Goal: Transaction & Acquisition: Obtain resource

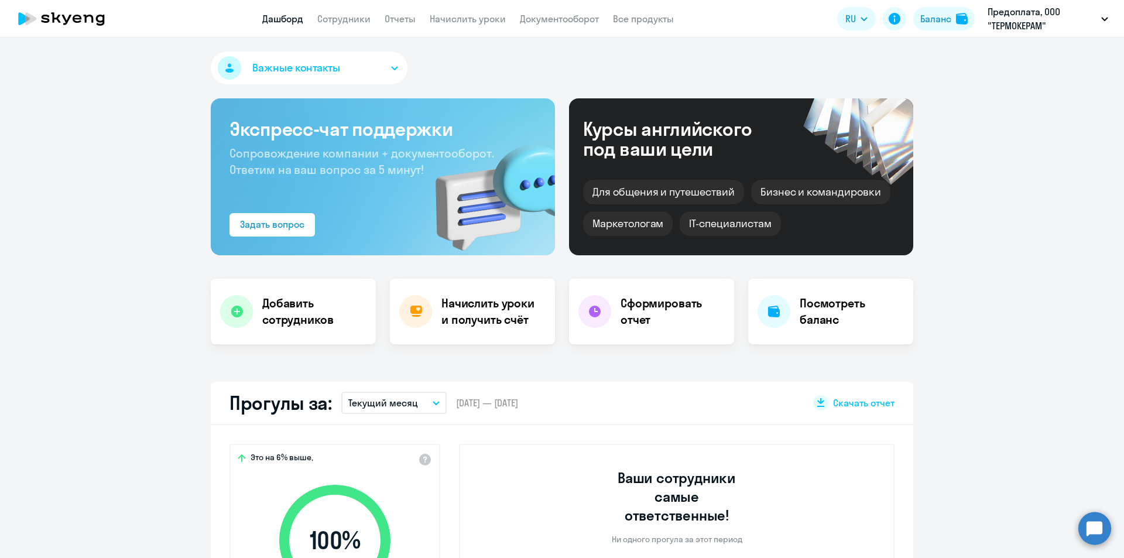
select select "30"
click at [350, 28] on app-header "Дашборд Сотрудники Отчеты Начислить уроки Документооборот Все продукты Дашборд …" at bounding box center [562, 18] width 1124 height 37
click at [350, 22] on link "Сотрудники" at bounding box center [343, 19] width 53 height 12
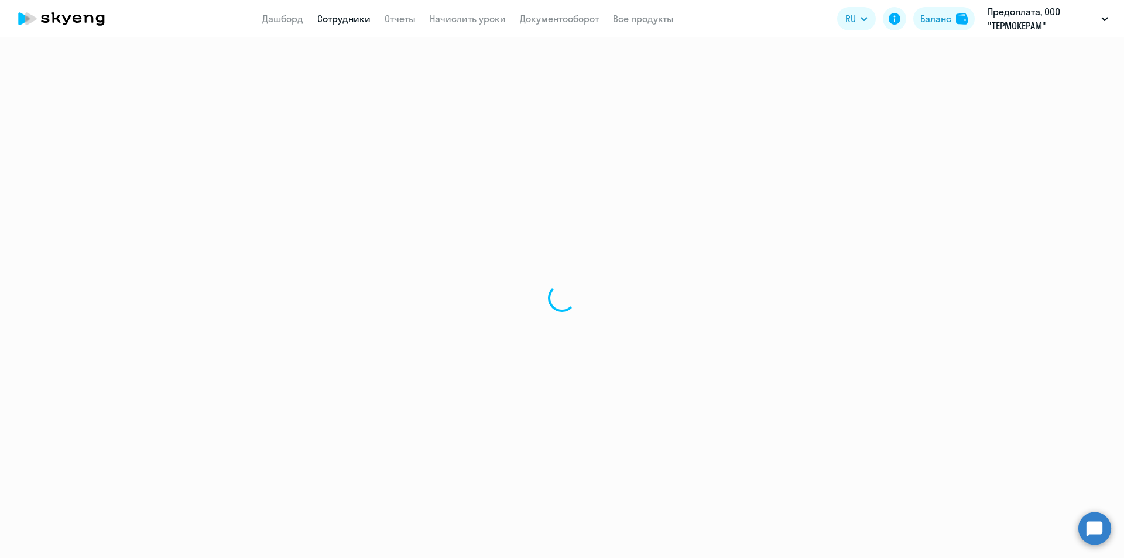
select select "30"
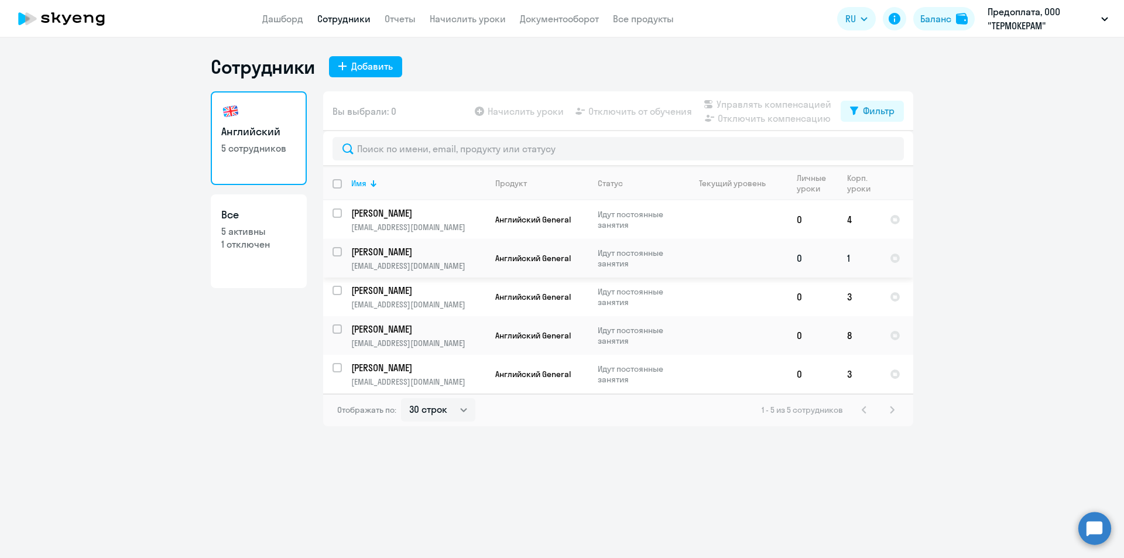
click at [339, 252] on input "select row 42111489" at bounding box center [344, 258] width 23 height 23
checkbox input "true"
click at [460, 27] on app-header "Дашборд Сотрудники Отчеты Начислить уроки Документооборот Все продукты Дашборд …" at bounding box center [562, 18] width 1124 height 37
click at [466, 15] on link "Начислить уроки" at bounding box center [468, 19] width 76 height 12
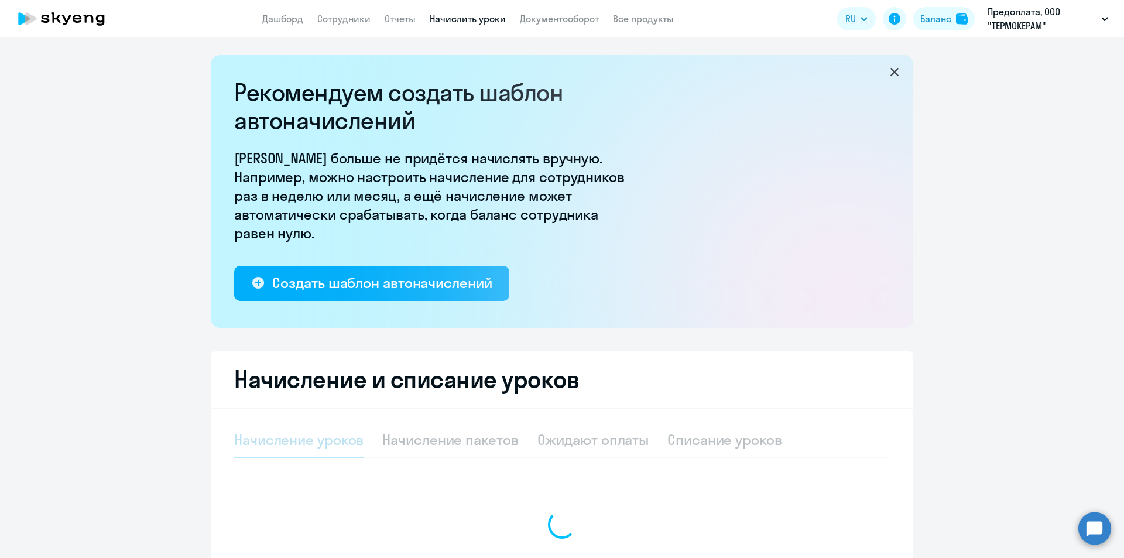
select select "10"
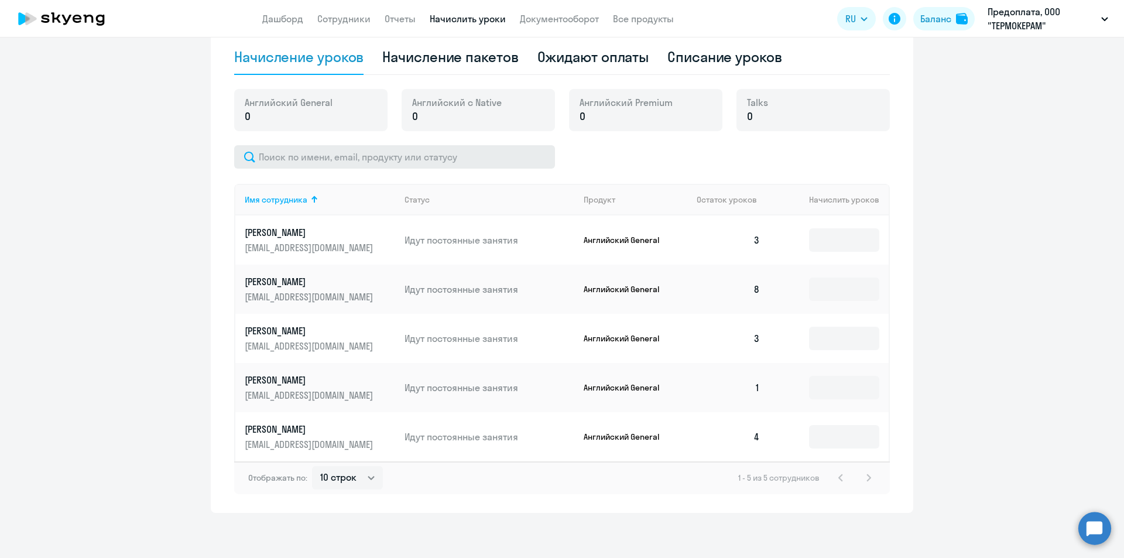
scroll to position [385, 0]
click at [850, 336] on input at bounding box center [844, 336] width 70 height 23
click at [823, 376] on input at bounding box center [844, 385] width 70 height 23
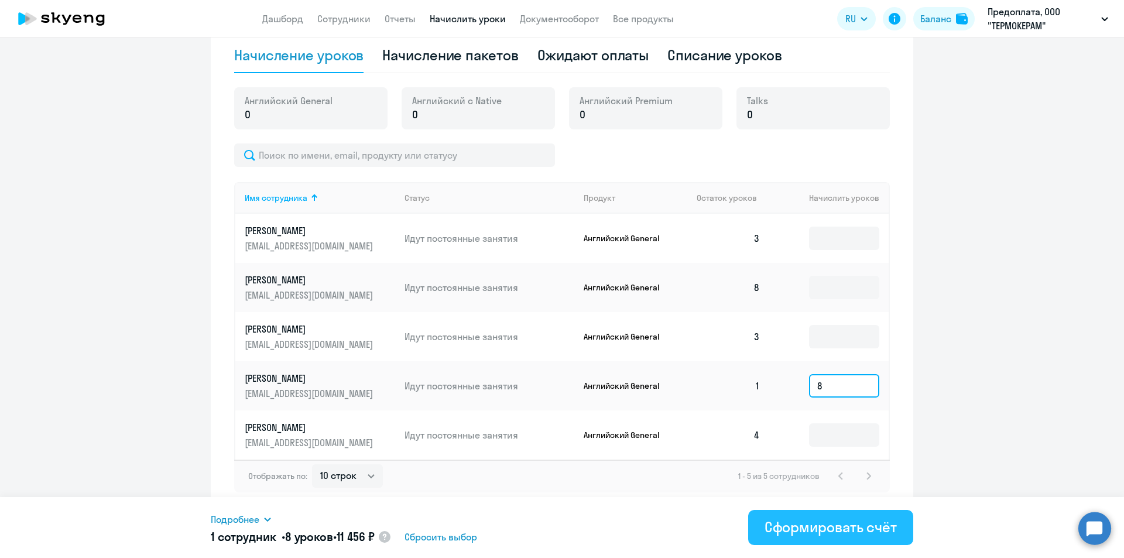
type input "8"
click at [798, 530] on div "Сформировать счёт" at bounding box center [831, 527] width 132 height 19
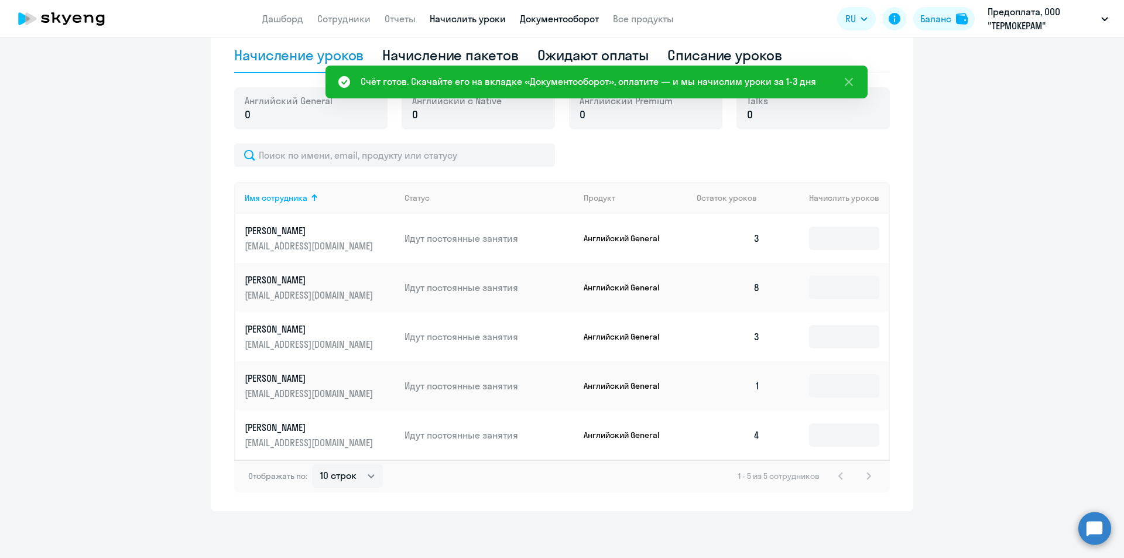
click at [559, 13] on link "Документооборот" at bounding box center [559, 19] width 79 height 12
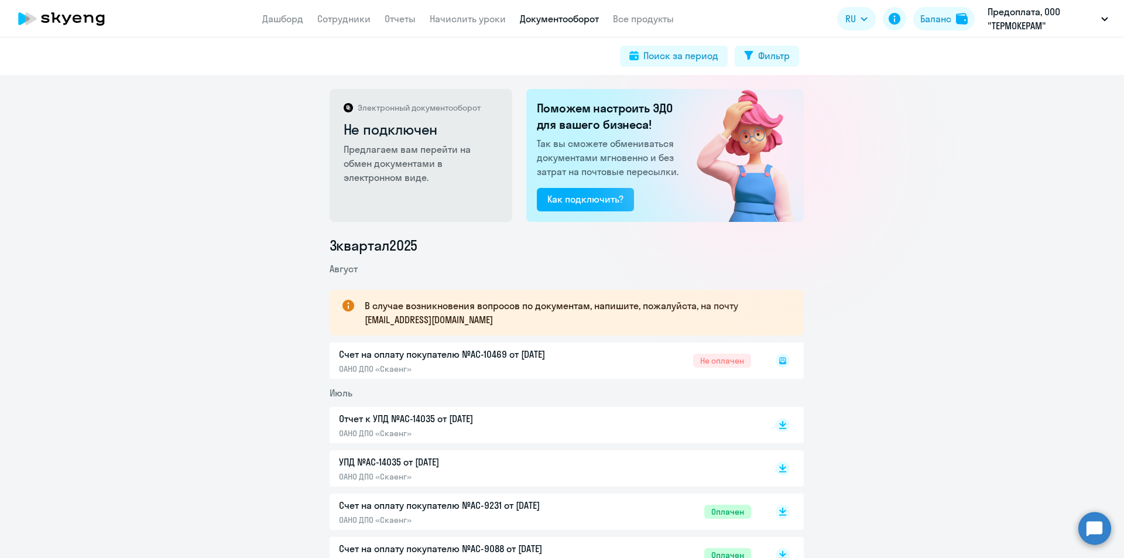
click at [511, 347] on div "Счет на оплату покупателю №AC-10469 от [DATE] ОАНО ДПО «Скаенг» Не оплачен" at bounding box center [567, 361] width 474 height 36
click at [778, 363] on rect at bounding box center [783, 361] width 14 height 14
click at [376, 365] on div "Счет на оплату покупателю №AC-10469 от [DATE] ОАНО ДПО «Скаенг» Не оплачен" at bounding box center [567, 361] width 474 height 36
click at [372, 370] on div "Счет на оплату покупателю №AC-10469 от [DATE] ОАНО ДПО «Скаенг» Не оплачен" at bounding box center [567, 361] width 474 height 36
click at [398, 354] on div "Счет на оплату покупателю №AC-10469 от [DATE] ОАНО ДПО «Скаенг» Не оплачен" at bounding box center [567, 361] width 474 height 36
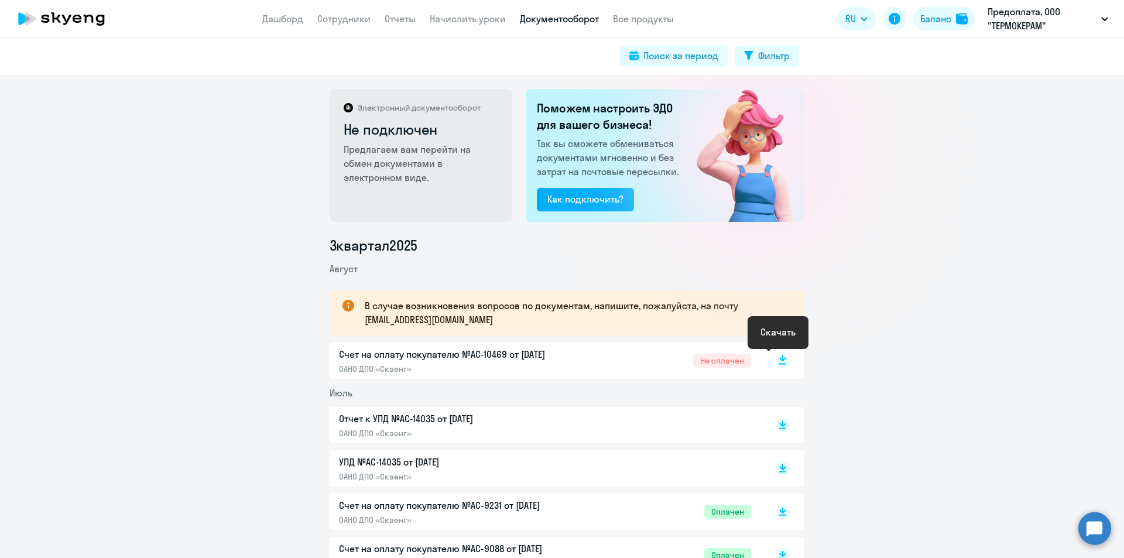
click at [777, 365] on rect at bounding box center [783, 361] width 14 height 14
